Goal: Task Accomplishment & Management: Manage account settings

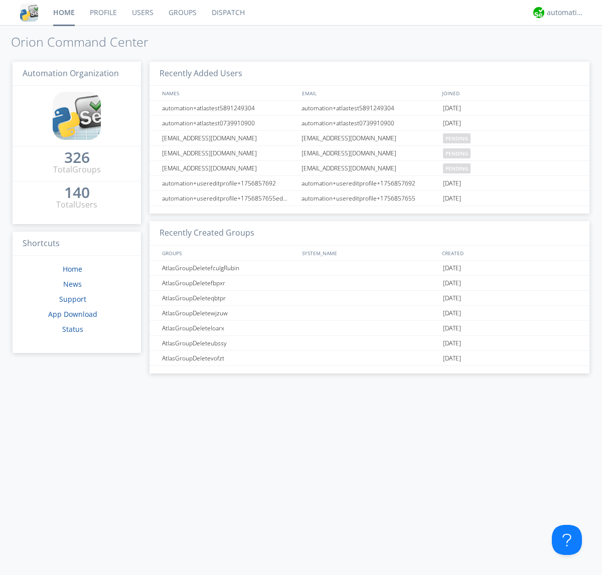
click at [142, 13] on link "Users" at bounding box center [142, 12] width 37 height 25
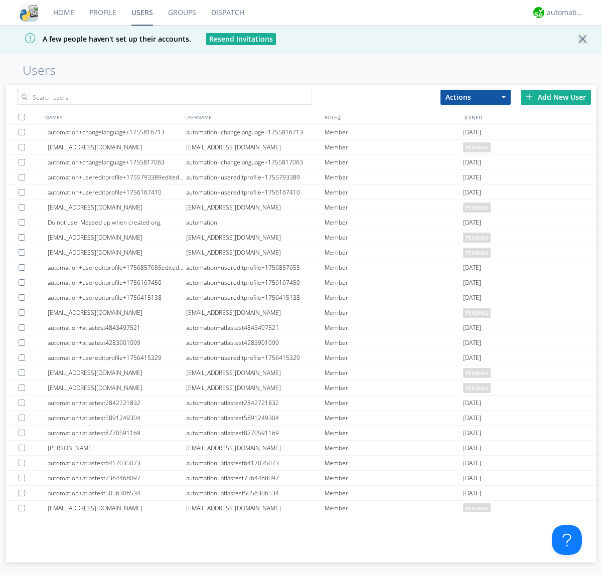
click at [555, 97] on div "Add New User" at bounding box center [555, 97] width 70 height 15
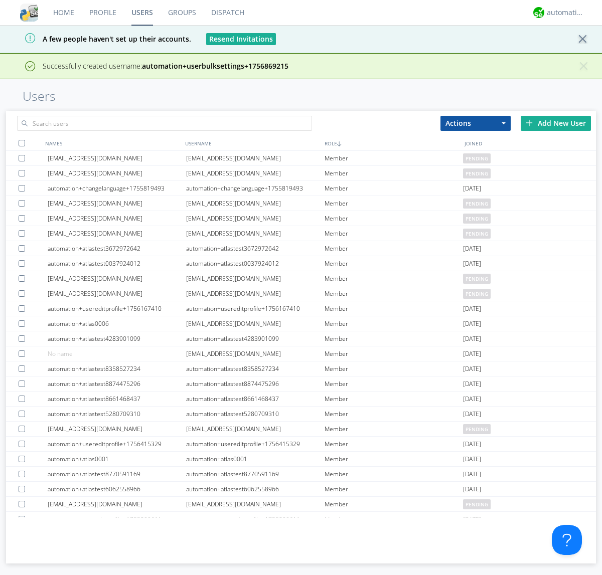
click at [555, 123] on div "Add New User" at bounding box center [555, 123] width 70 height 15
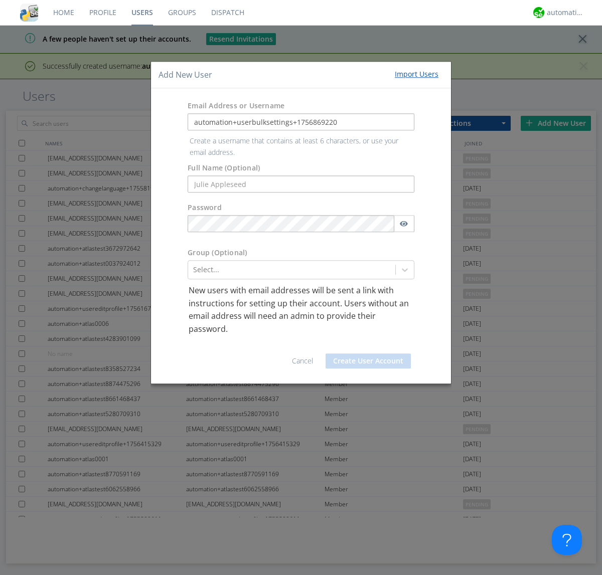
type input "automation+userbulksettings+1756869220"
click at [368, 353] on button "Create User Account" at bounding box center [367, 360] width 85 height 15
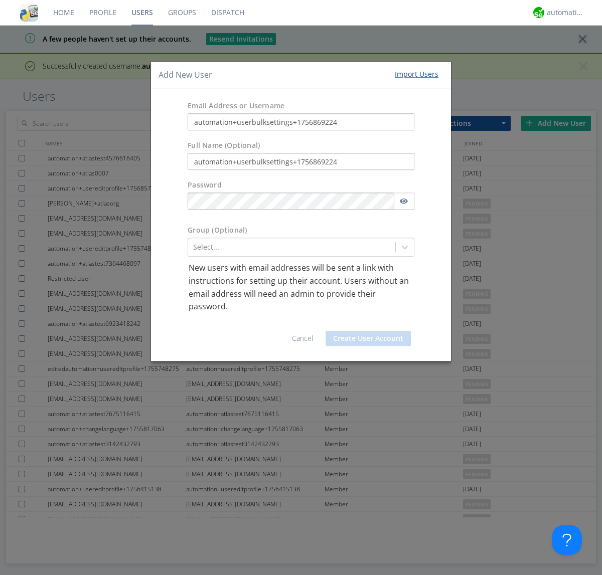
type input "automation+userbulksettings+1756869224"
click at [368, 338] on button "Create User Account" at bounding box center [367, 338] width 85 height 15
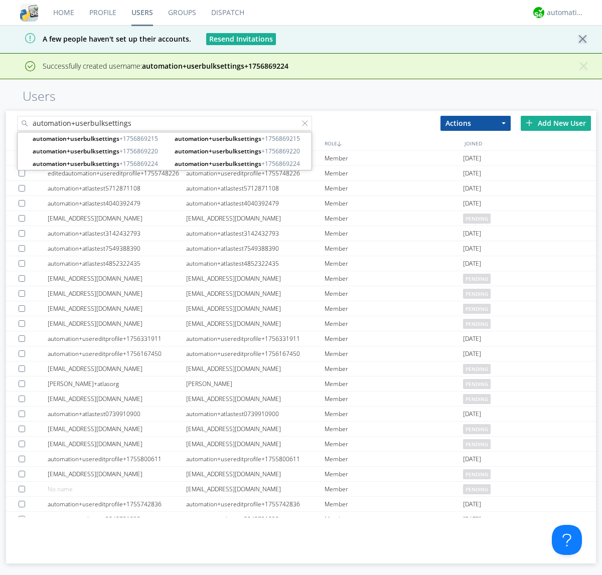
type input "automation+userbulksettings"
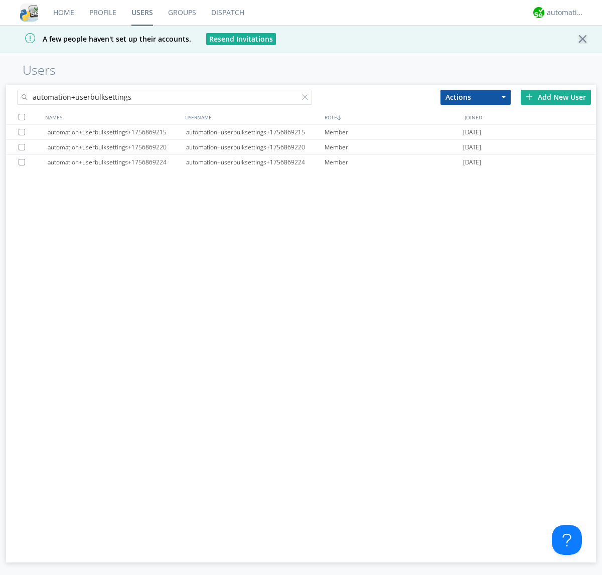
click at [22, 117] on div at bounding box center [22, 117] width 7 height 7
click at [475, 97] on button "Actions" at bounding box center [475, 97] width 70 height 15
click at [475, 140] on link "Edit Settings" at bounding box center [475, 140] width 69 height 13
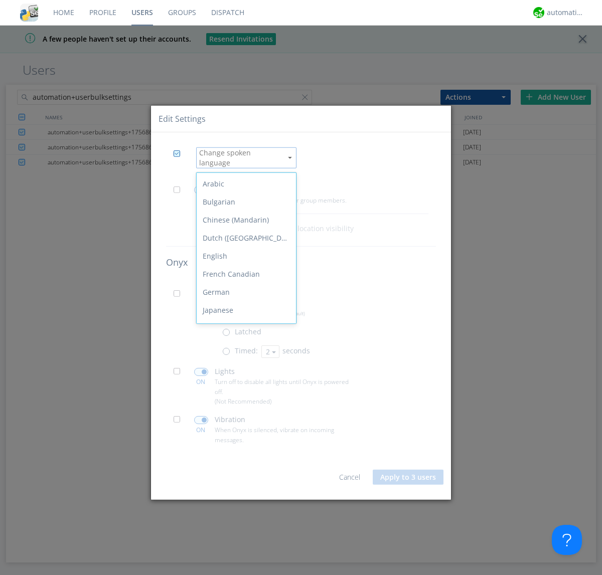
click at [244, 428] on div "Spanish" at bounding box center [245, 437] width 99 height 18
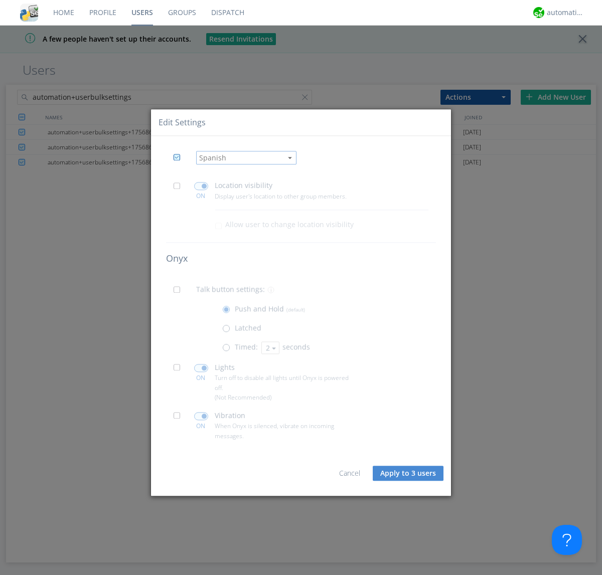
click at [179, 188] on span at bounding box center [179, 188] width 13 height 13
click at [0, 0] on input "checkbox" at bounding box center [0, 0] width 0 height 0
click at [201, 186] on span at bounding box center [201, 186] width 14 height 8
click at [0, 0] on input "checkbox" at bounding box center [0, 0] width 0 height 0
click at [179, 293] on span at bounding box center [179, 293] width 13 height 13
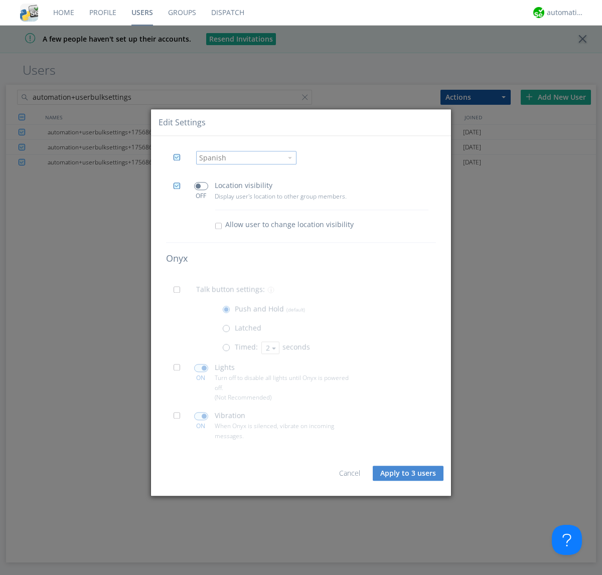
click at [0, 0] on input "checkbox" at bounding box center [0, 0] width 0 height 0
click at [228, 350] on span at bounding box center [228, 350] width 13 height 13
click at [0, 0] on input "radio" at bounding box center [0, 0] width 0 height 0
click at [269, 347] on button "2" at bounding box center [270, 347] width 18 height 13
click at [0, 0] on link "3" at bounding box center [0, 0] width 0 height 0
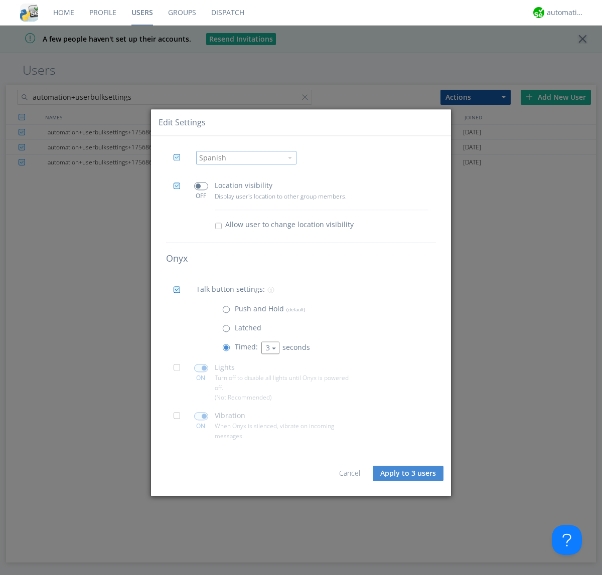
click at [179, 370] on span at bounding box center [179, 370] width 13 height 13
click at [0, 0] on input "checkbox" at bounding box center [0, 0] width 0 height 0
click at [201, 368] on span at bounding box center [201, 368] width 14 height 8
click at [0, 0] on input "checkbox" at bounding box center [0, 0] width 0 height 0
click at [179, 419] on span at bounding box center [179, 419] width 13 height 13
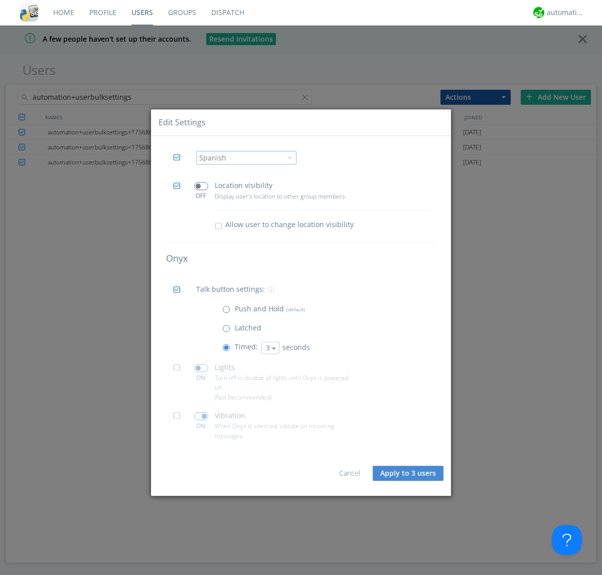
click at [0, 0] on input "checkbox" at bounding box center [0, 0] width 0 height 0
click at [201, 416] on span at bounding box center [201, 416] width 14 height 8
click at [0, 0] on input "checkbox" at bounding box center [0, 0] width 0 height 0
click at [409, 473] on button "Apply to 3 users" at bounding box center [407, 473] width 71 height 15
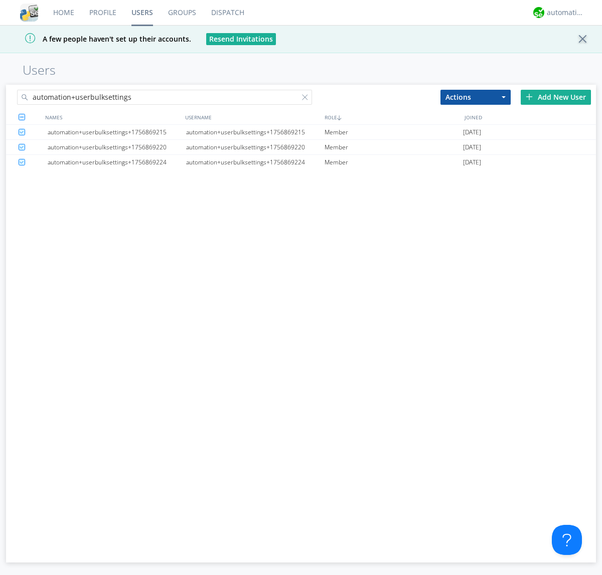
click at [142, 13] on link "Users" at bounding box center [142, 12] width 37 height 25
click at [307, 99] on div at bounding box center [307, 99] width 10 height 10
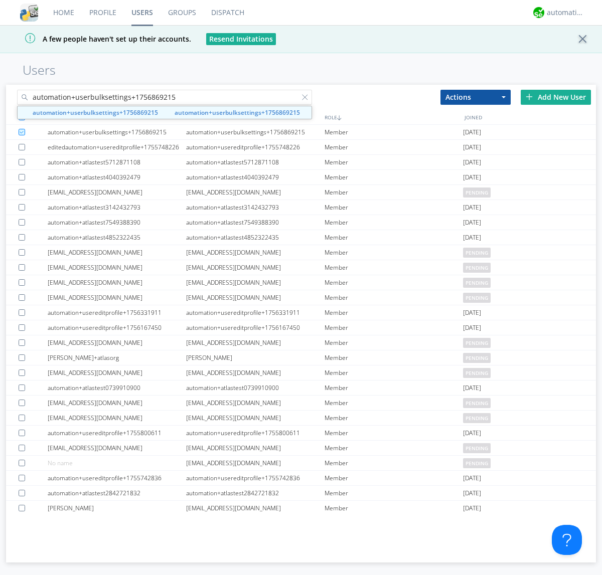
type input "automation+userbulksettings+1756869215"
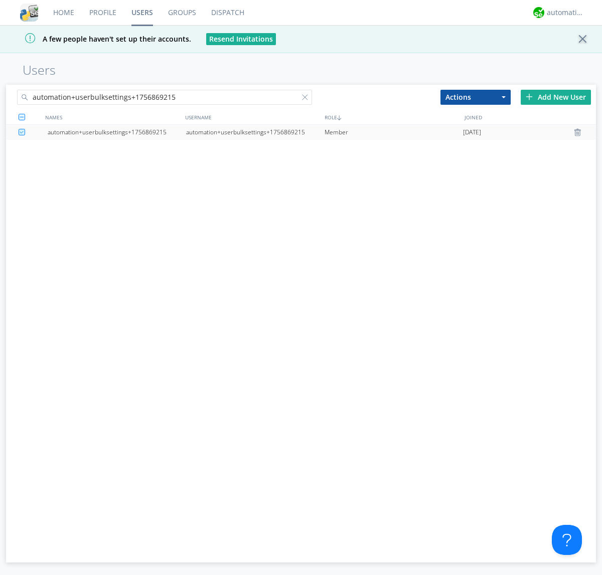
click at [255, 132] on div "automation+userbulksettings+1756869215" at bounding box center [255, 132] width 138 height 15
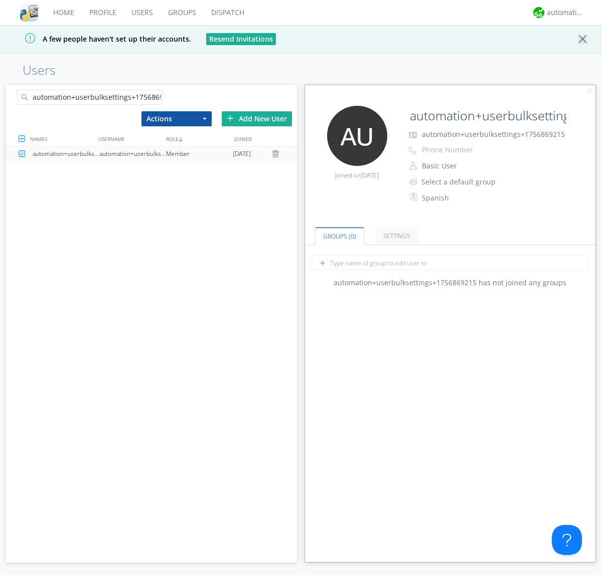
click at [395, 236] on link "Settings" at bounding box center [396, 236] width 43 height 18
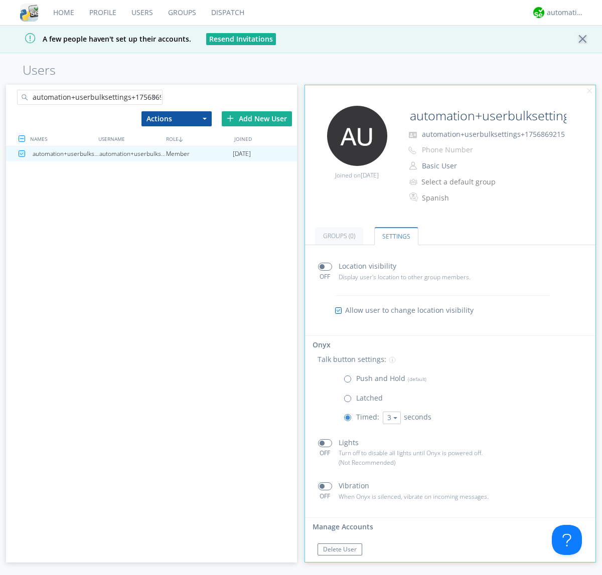
scroll to position [17, 0]
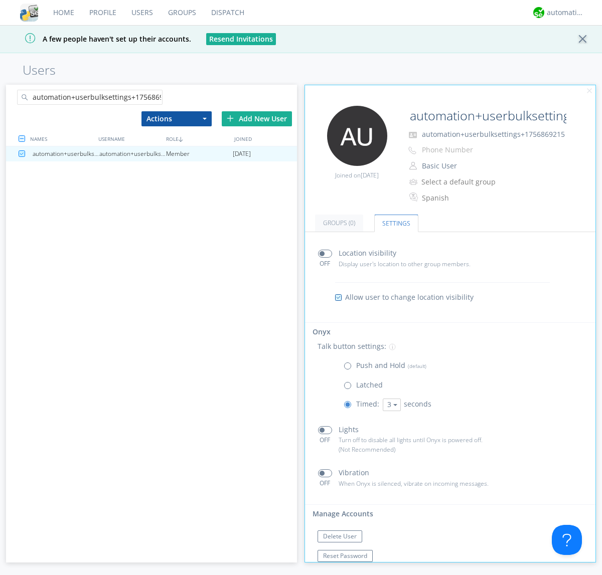
click at [157, 99] on div at bounding box center [157, 99] width 10 height 10
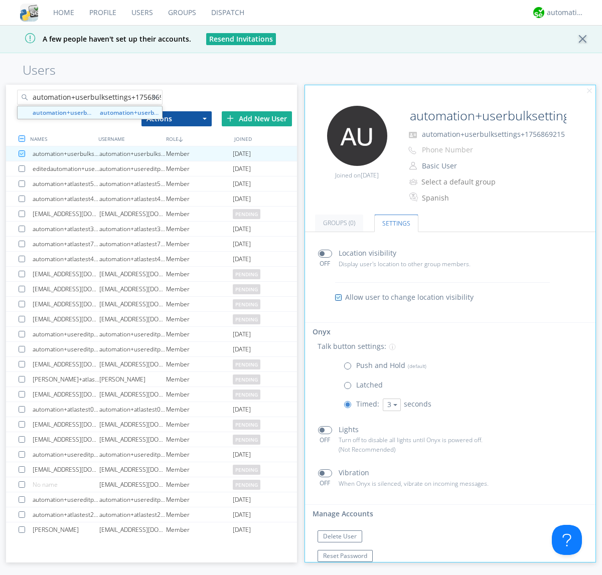
scroll to position [0, 12]
type input "automation+userbulksettings+1756869220"
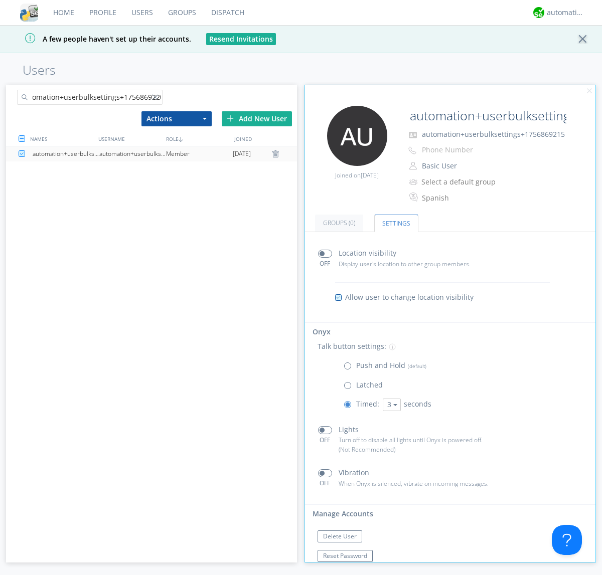
click at [132, 153] on div "automation+userbulksettings+1756869220" at bounding box center [132, 153] width 67 height 15
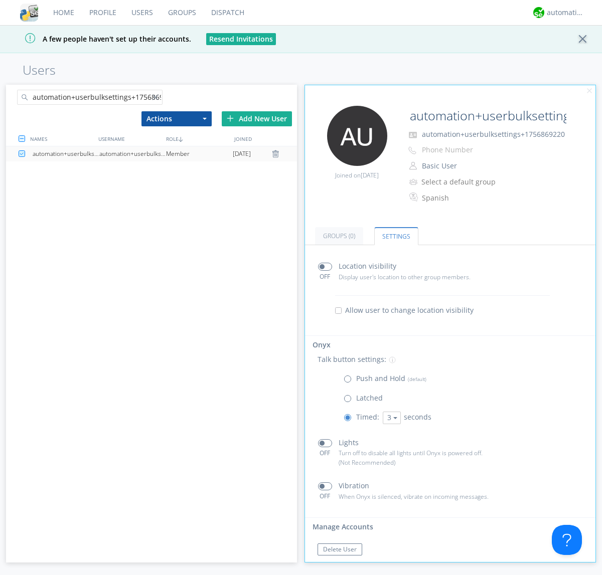
scroll to position [17, 0]
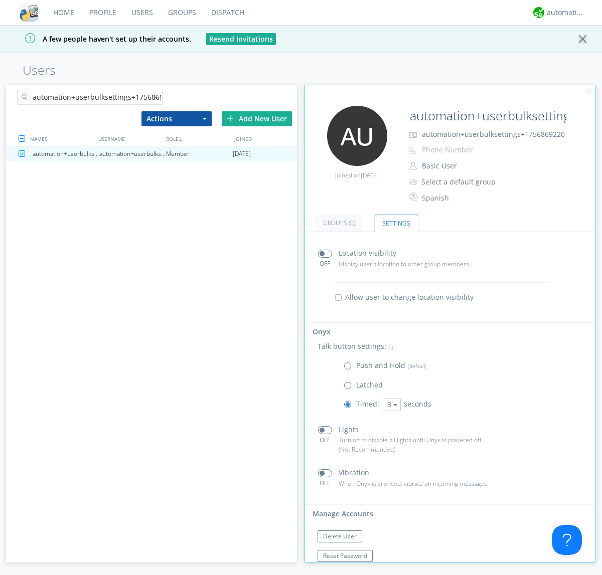
click at [157, 99] on div at bounding box center [157, 99] width 10 height 10
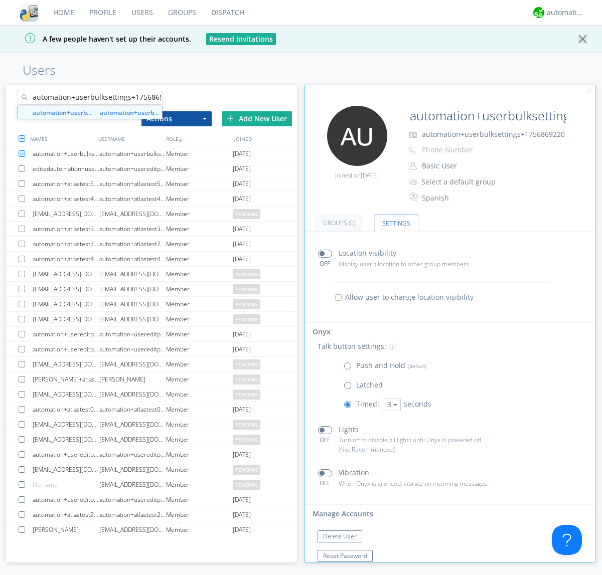
scroll to position [0, 12]
type input "automation+userbulksettings+1756869224"
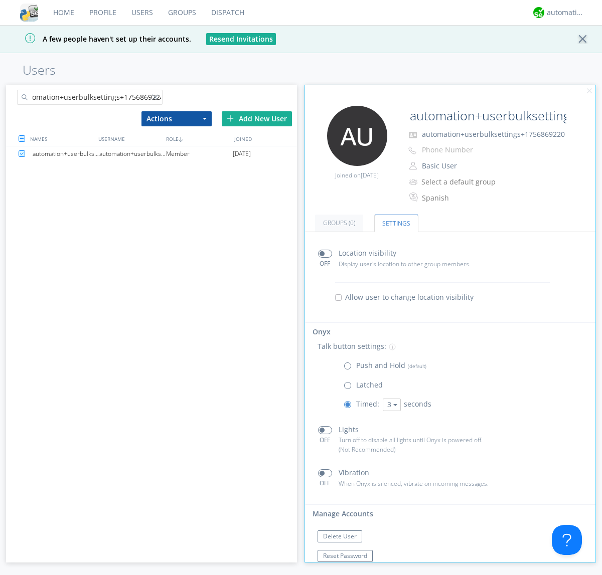
click at [132, 153] on div "automation+userbulksettings+1756869224" at bounding box center [132, 153] width 67 height 15
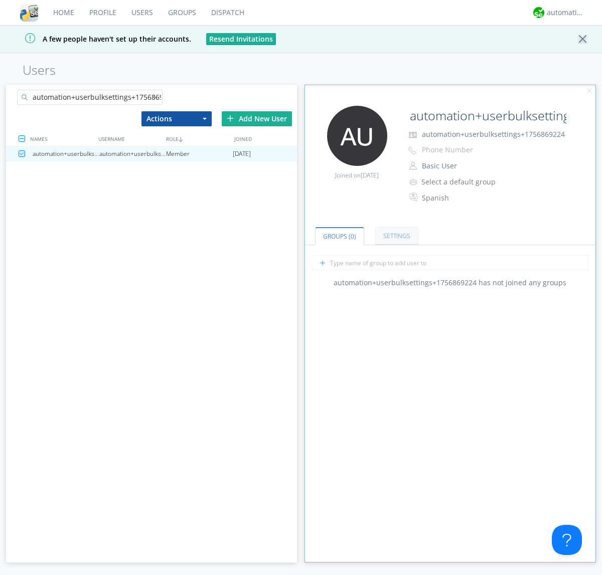
click at [395, 236] on link "Settings" at bounding box center [396, 236] width 43 height 18
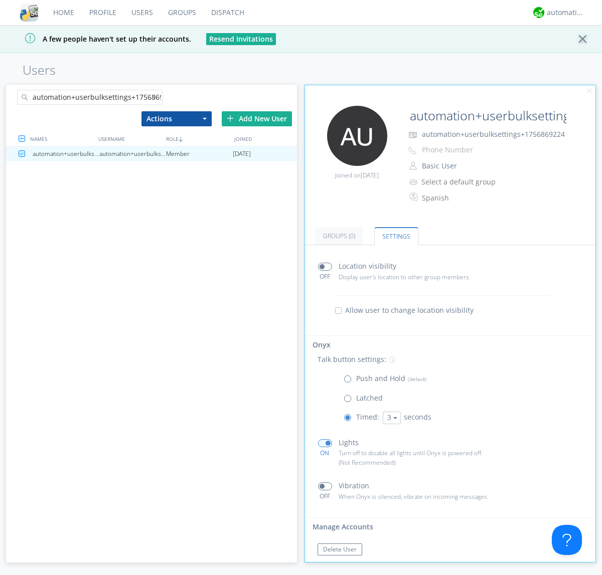
scroll to position [17, 0]
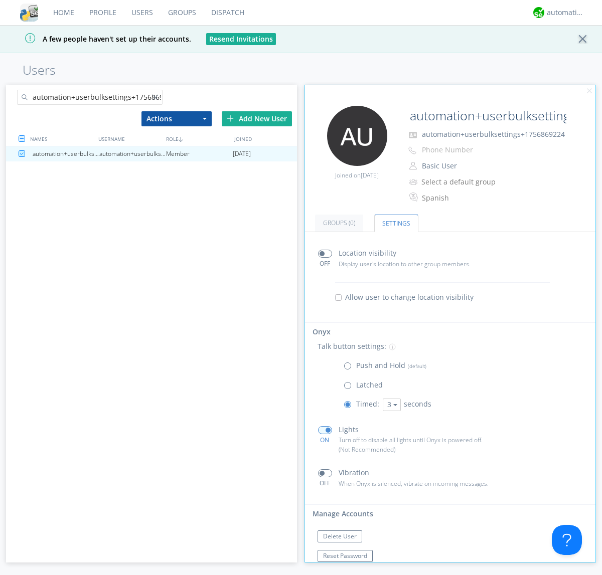
click at [141, 13] on link "Users" at bounding box center [142, 12] width 37 height 25
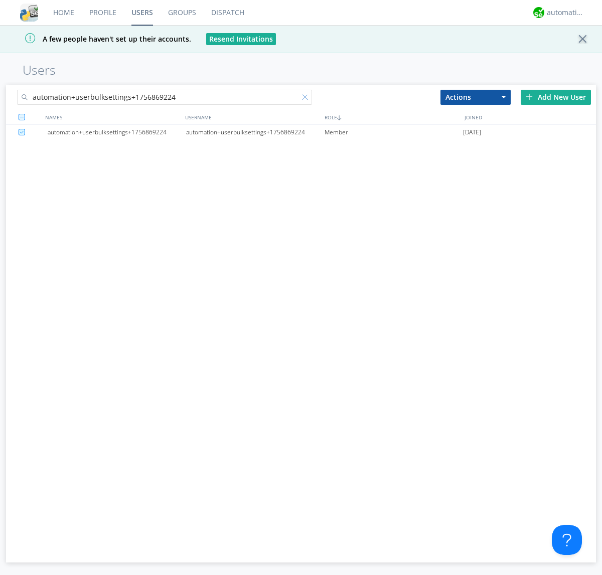
click at [307, 99] on div at bounding box center [307, 99] width 10 height 10
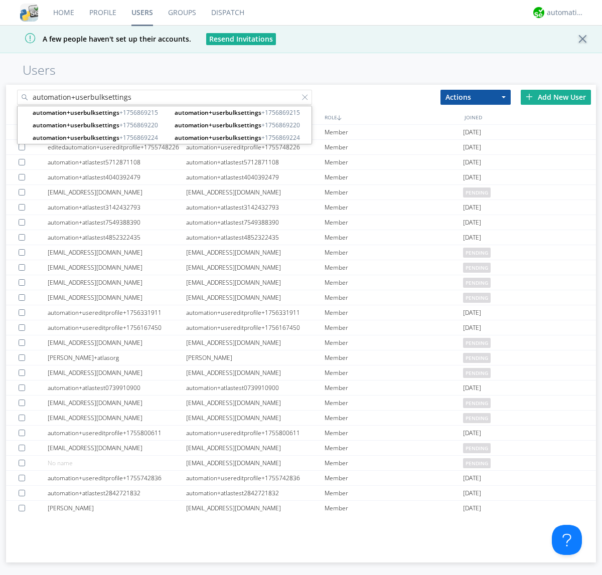
type input "automation+userbulksettings"
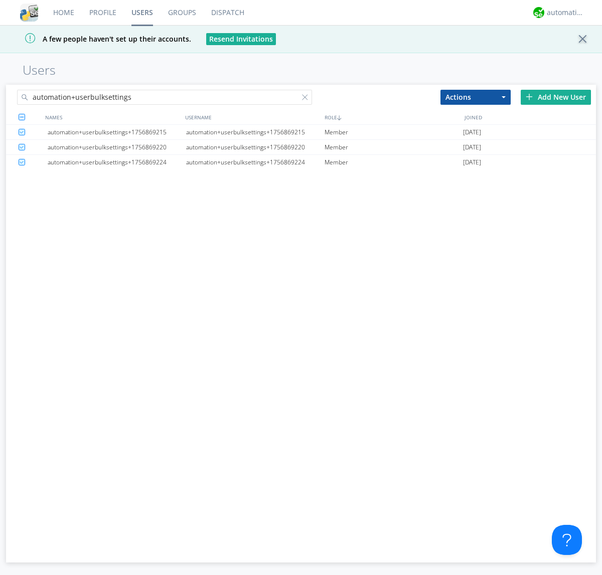
click at [475, 97] on button "Actions" at bounding box center [475, 97] width 70 height 15
click at [0, 0] on link "Delete User" at bounding box center [0, 0] width 0 height 0
